Goal: Transaction & Acquisition: Obtain resource

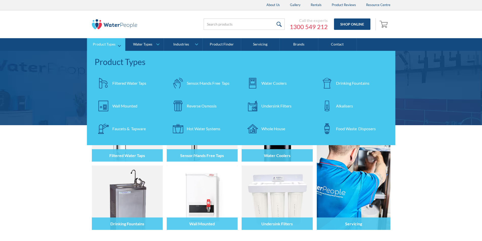
click at [121, 82] on div "Filtered Water Taps" at bounding box center [129, 83] width 34 height 6
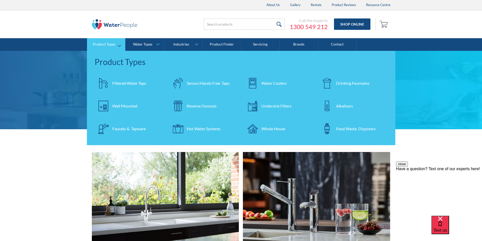
click at [204, 108] on div "Reverse Osmosis" at bounding box center [202, 106] width 30 height 6
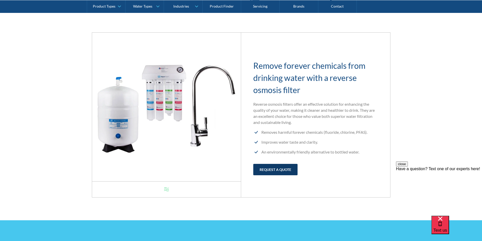
click at [274, 170] on link "request a quote" at bounding box center [275, 169] width 44 height 11
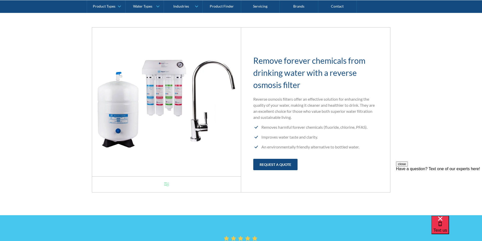
scroll to position [5, 0]
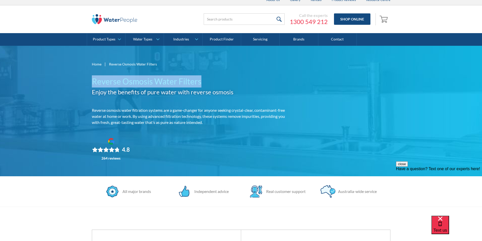
drag, startPoint x: 202, startPoint y: 80, endPoint x: 97, endPoint y: 77, distance: 105.3
click at [93, 78] on h1 "Reverse Osmosis Water Filters" at bounding box center [189, 81] width 194 height 12
copy h1 "Reverse Osmosis Water Filters"
